Goal: Task Accomplishment & Management: Use online tool/utility

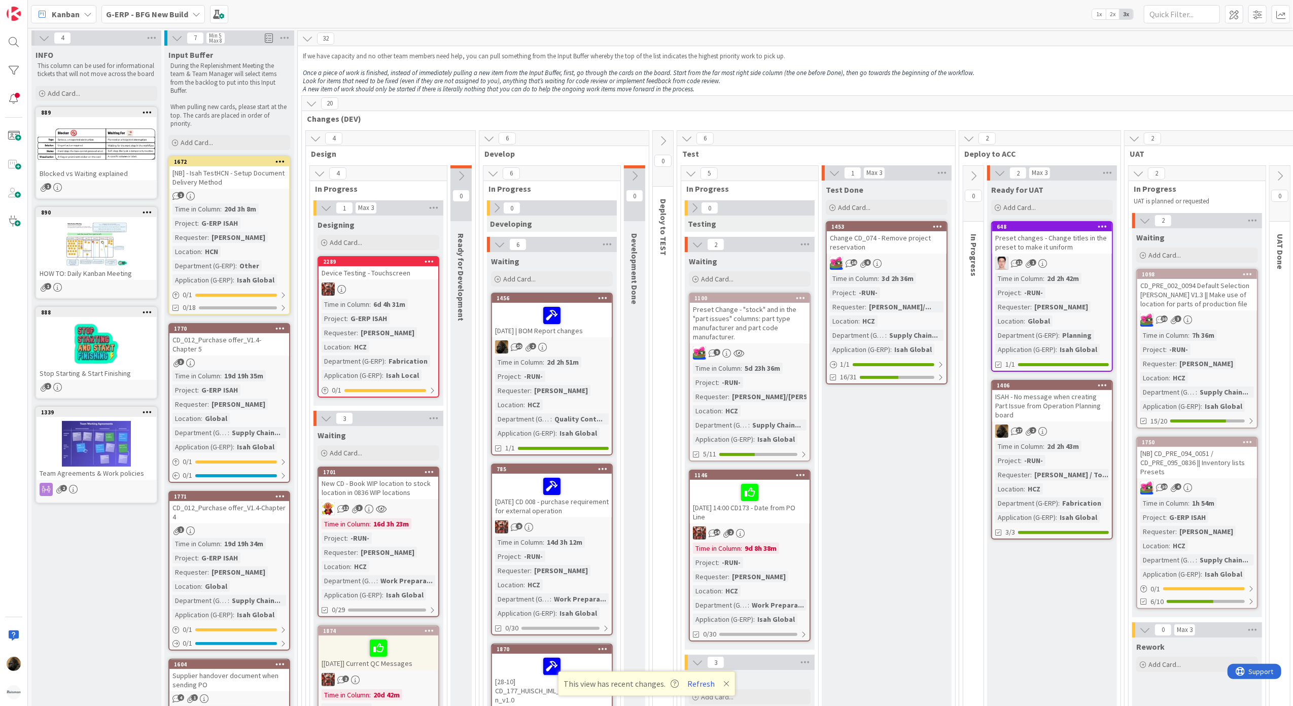
scroll to position [1555, 0]
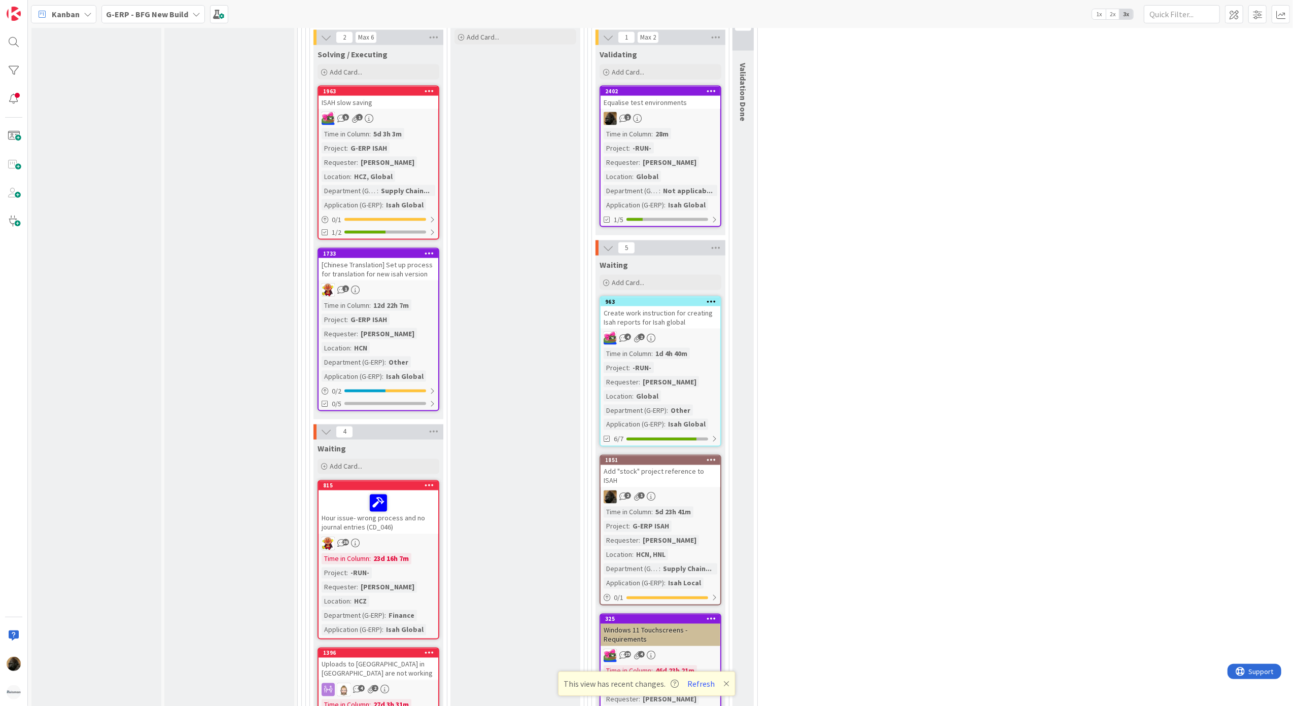
click at [685, 104] on div "Equalise test environments" at bounding box center [661, 102] width 120 height 13
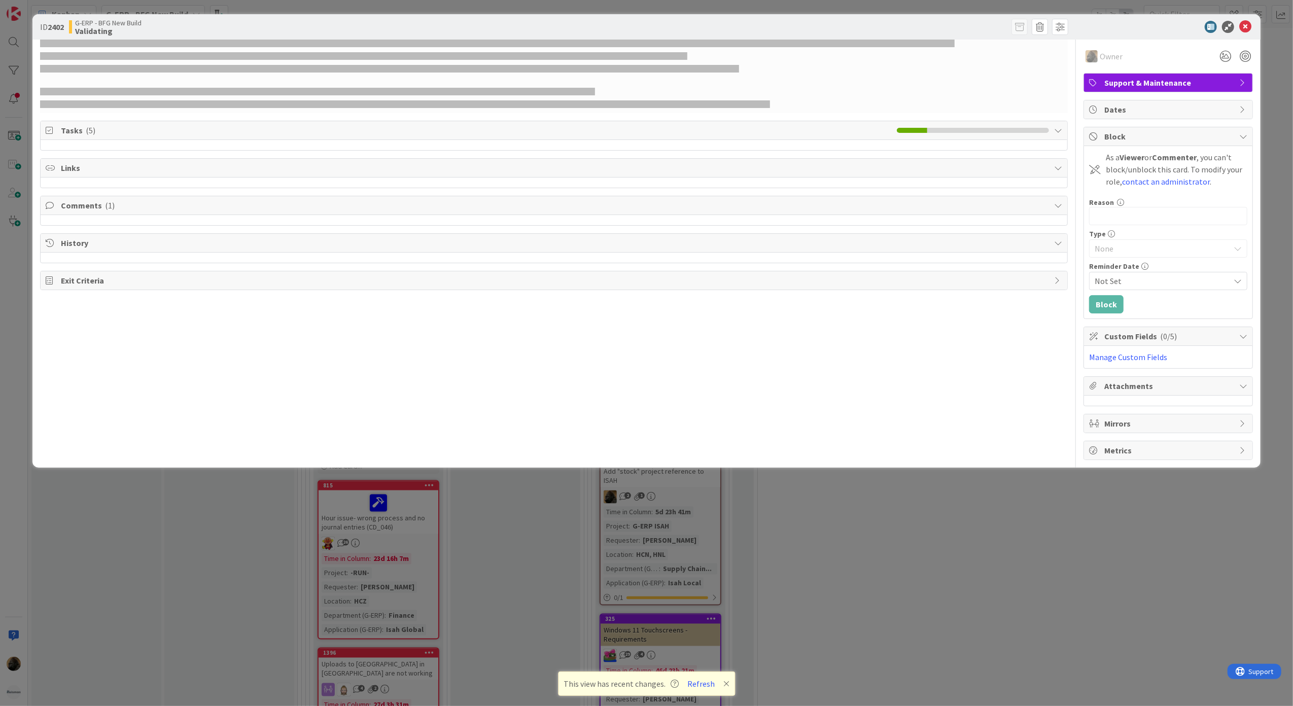
select select "sql"
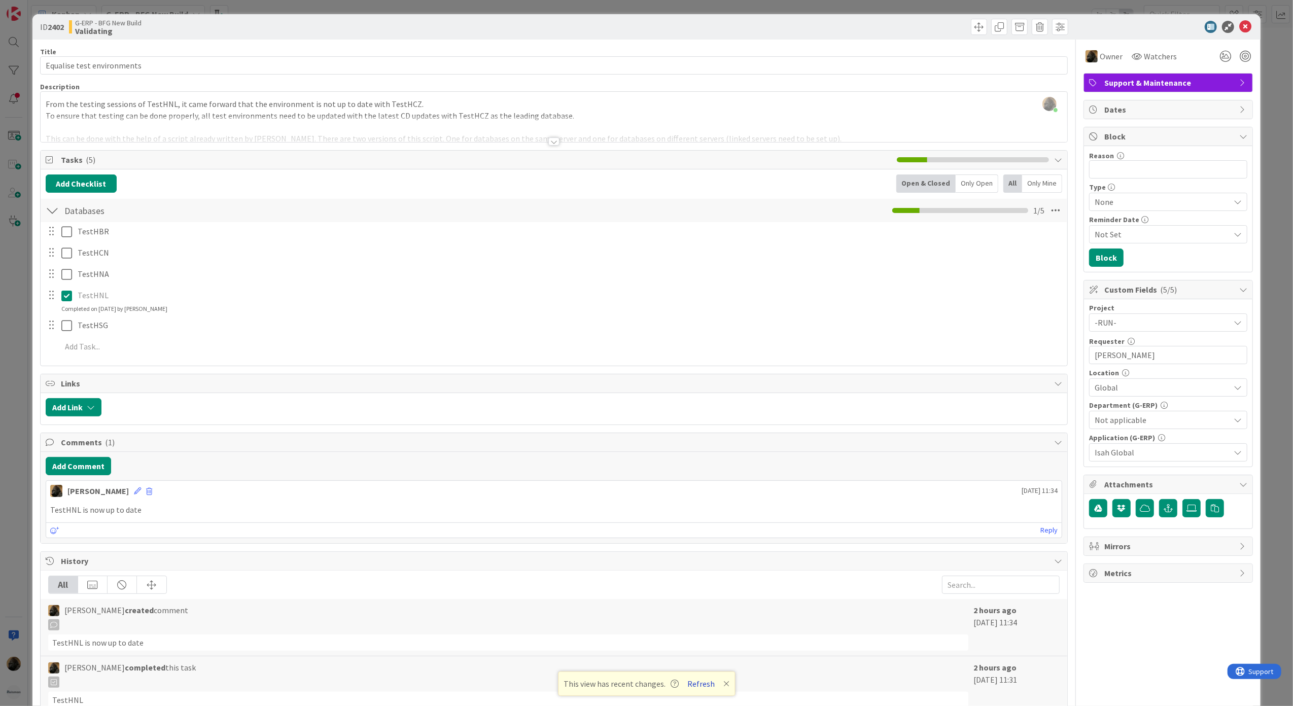
click at [701, 684] on button "Refresh" at bounding box center [701, 683] width 34 height 13
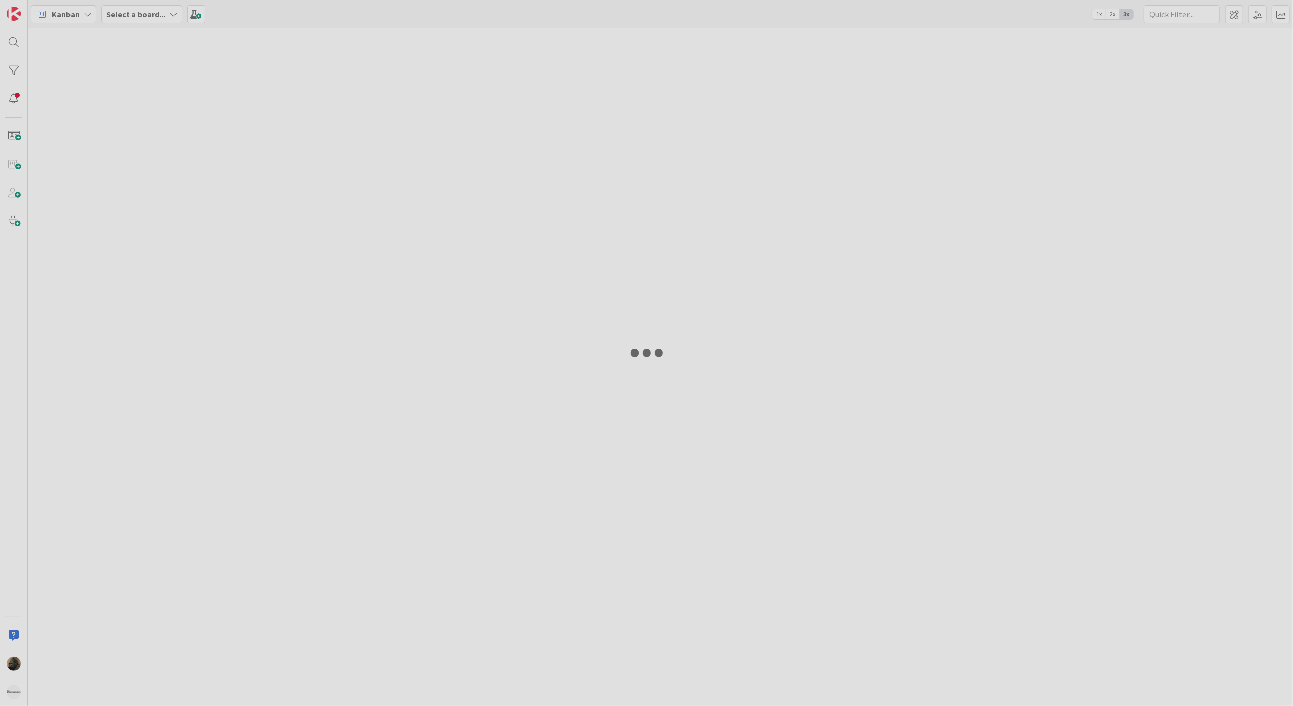
select select "sql"
